Goal: Find specific page/section: Find specific page/section

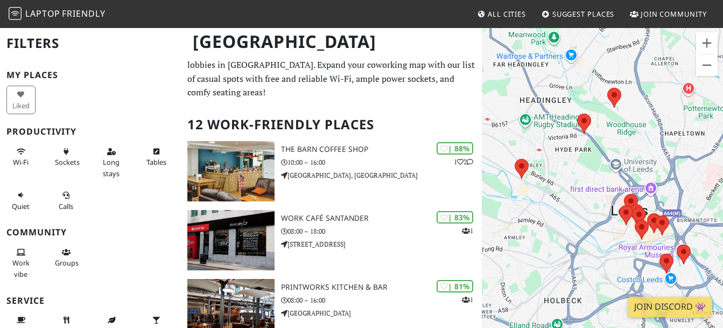
scroll to position [17, 0]
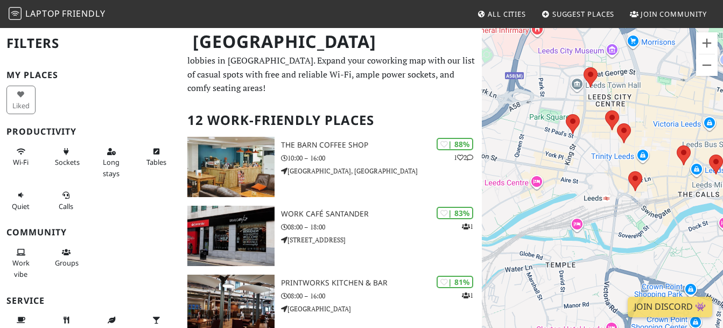
drag, startPoint x: 638, startPoint y: 235, endPoint x: 543, endPoint y: 214, distance: 97.0
click at [543, 214] on div "To navigate, press the arrow keys." at bounding box center [602, 191] width 241 height 328
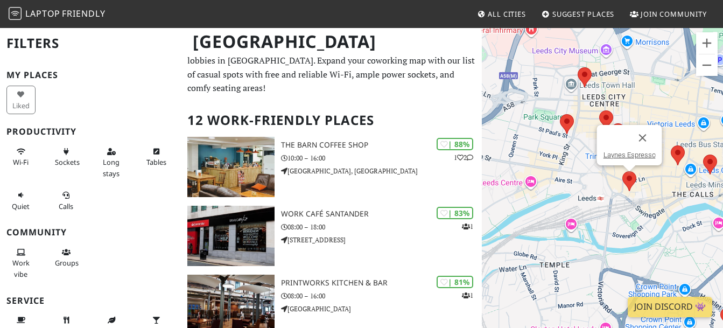
click at [622, 178] on img at bounding box center [629, 181] width 14 height 20
click at [631, 176] on img at bounding box center [629, 181] width 14 height 20
click at [627, 155] on link "Laynes Espresso" at bounding box center [629, 155] width 52 height 8
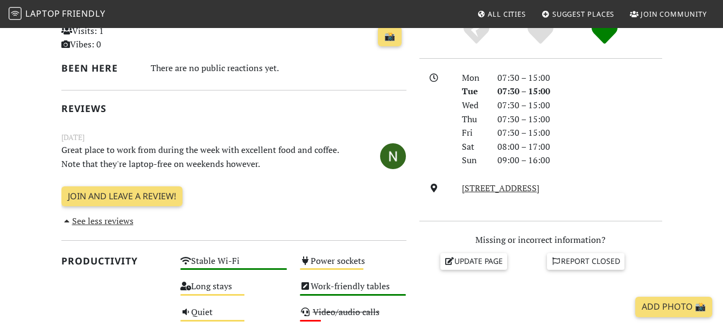
scroll to position [276, 0]
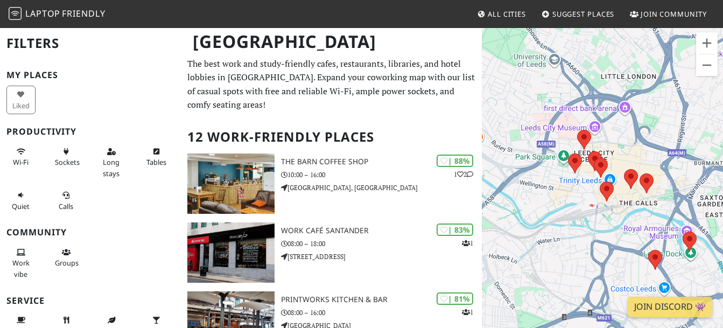
drag, startPoint x: 660, startPoint y: 204, endPoint x: 611, endPoint y: 207, distance: 49.1
click at [611, 207] on div "To navigate, press the arrow keys." at bounding box center [602, 191] width 241 height 328
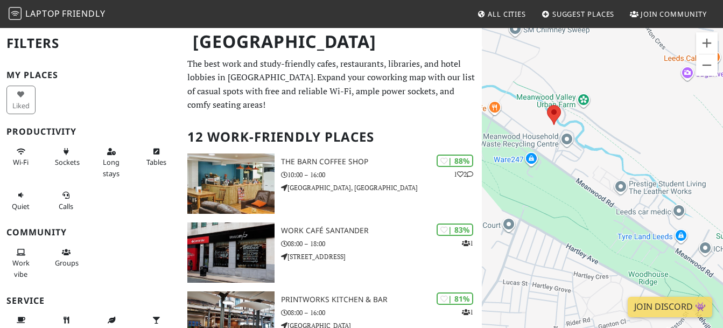
drag, startPoint x: 564, startPoint y: 222, endPoint x: 568, endPoint y: 186, distance: 36.3
click at [568, 186] on div "To navigate, press the arrow keys." at bounding box center [602, 191] width 241 height 328
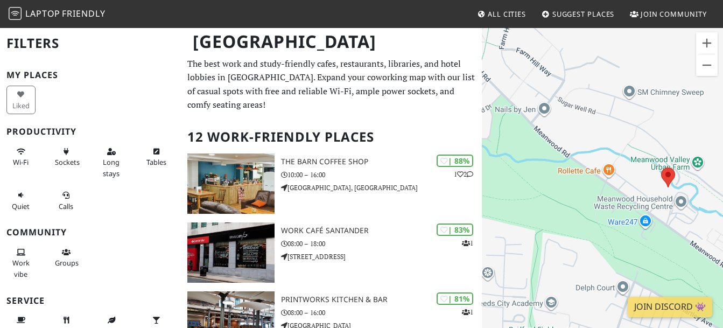
drag, startPoint x: 568, startPoint y: 186, endPoint x: 684, endPoint y: 249, distance: 132.4
click at [684, 249] on div "To navigate, press the arrow keys." at bounding box center [602, 191] width 241 height 328
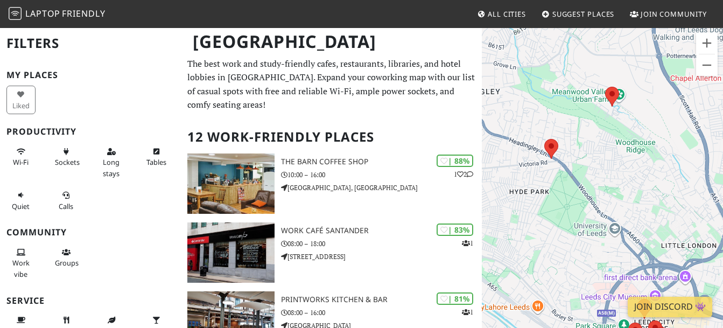
drag, startPoint x: 660, startPoint y: 252, endPoint x: 589, endPoint y: 117, distance: 152.6
click at [589, 117] on div "To navigate, press the arrow keys." at bounding box center [602, 191] width 241 height 328
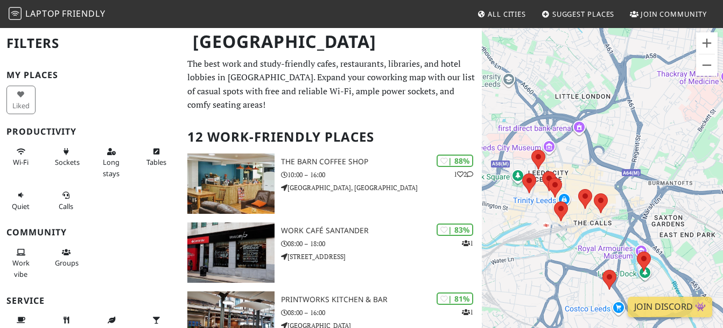
drag, startPoint x: 636, startPoint y: 196, endPoint x: 529, endPoint y: 53, distance: 178.7
click at [529, 53] on div "To navigate, press the arrow keys." at bounding box center [602, 191] width 241 height 328
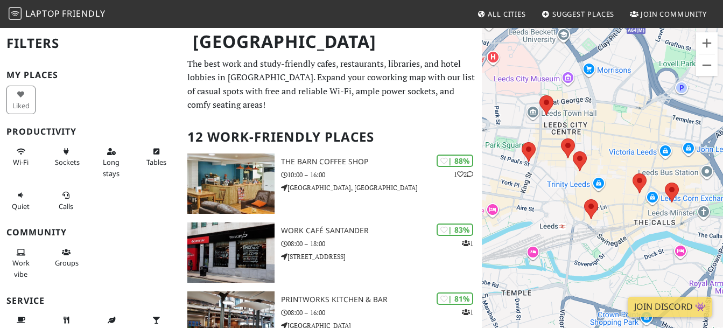
drag, startPoint x: 555, startPoint y: 186, endPoint x: 597, endPoint y: 125, distance: 73.9
click at [597, 125] on div "To navigate, press the arrow keys." at bounding box center [602, 191] width 241 height 328
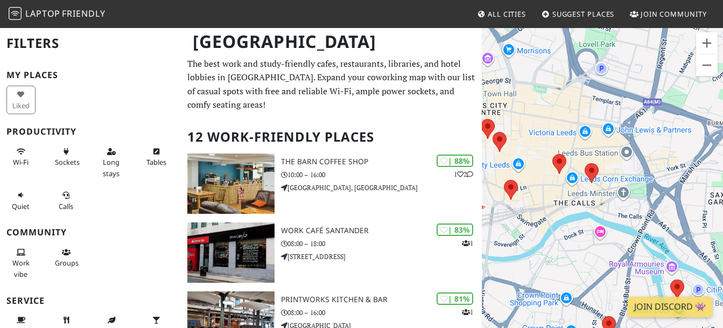
drag, startPoint x: 617, startPoint y: 231, endPoint x: 537, endPoint y: 210, distance: 82.2
click at [537, 210] on div "To navigate, press the arrow keys." at bounding box center [602, 191] width 241 height 328
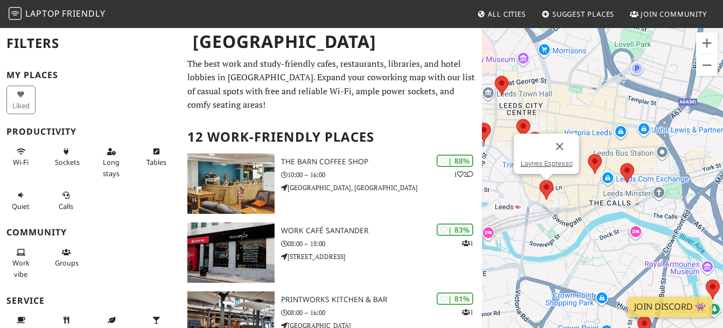
click at [543, 189] on img at bounding box center [546, 190] width 14 height 20
click at [548, 164] on link "Laynes Espresso" at bounding box center [546, 163] width 52 height 8
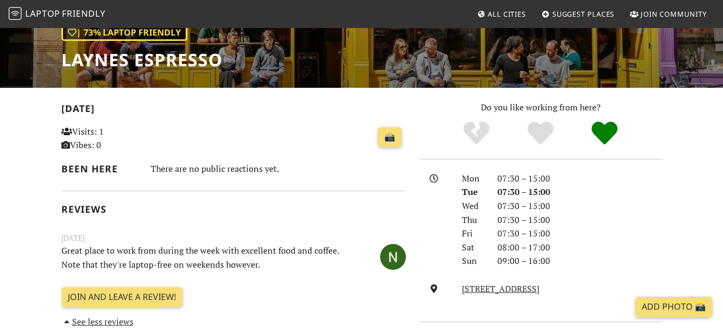
scroll to position [159, 0]
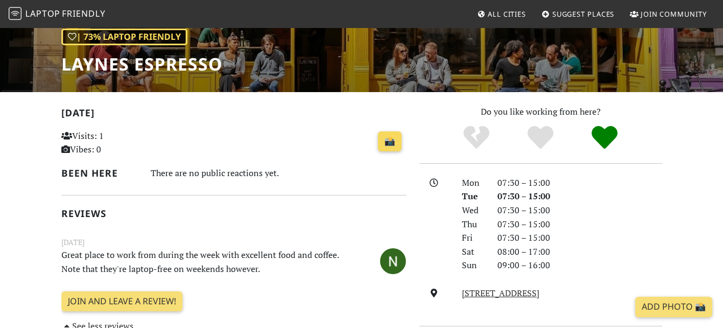
click at [386, 137] on link "📸" at bounding box center [390, 141] width 24 height 20
click at [143, 70] on h1 "Laynes Espresso" at bounding box center [141, 64] width 161 height 20
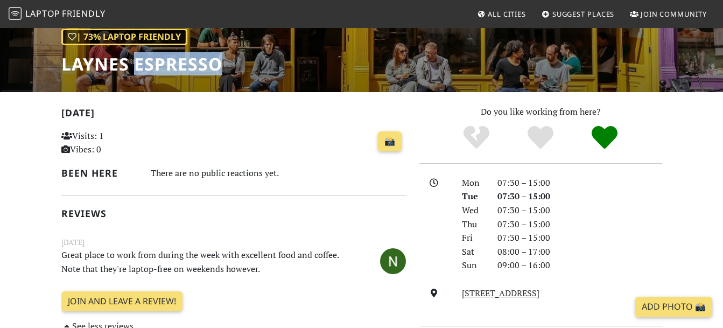
click at [143, 70] on h1 "Laynes Espresso" at bounding box center [141, 64] width 161 height 20
